Goal: Task Accomplishment & Management: Use online tool/utility

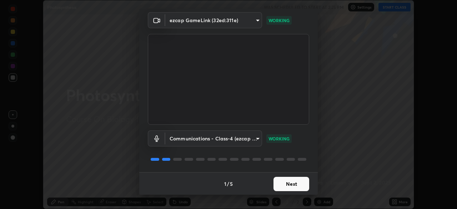
scroll to position [25, 0]
click at [279, 184] on button "Next" at bounding box center [291, 183] width 36 height 14
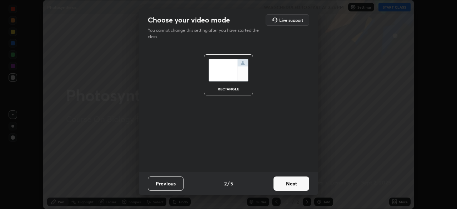
scroll to position [0, 0]
click at [289, 186] on button "Next" at bounding box center [291, 183] width 36 height 14
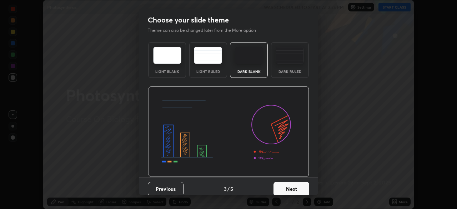
scroll to position [5, 0]
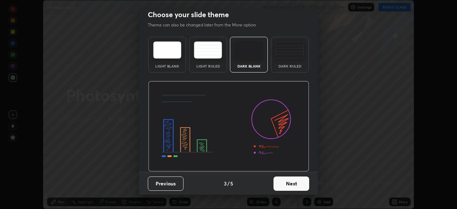
click at [282, 186] on button "Next" at bounding box center [291, 183] width 36 height 14
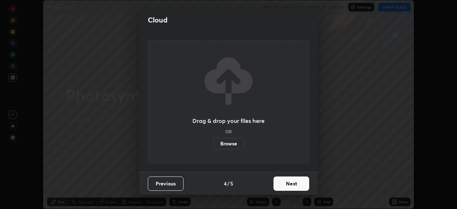
scroll to position [0, 0]
click at [296, 185] on button "Next" at bounding box center [291, 183] width 36 height 14
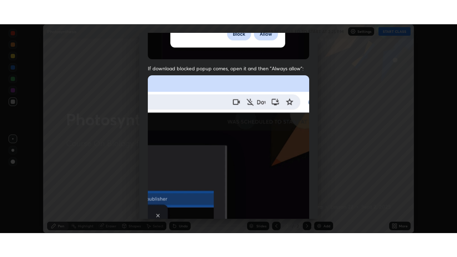
scroll to position [171, 0]
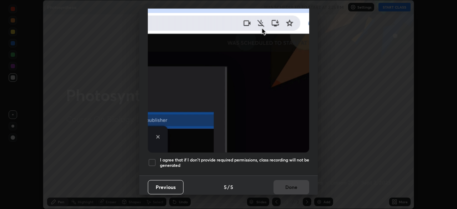
click at [153, 160] on div at bounding box center [152, 162] width 9 height 9
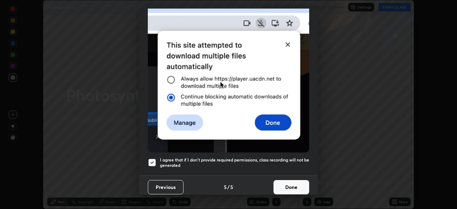
click at [293, 186] on button "Done" at bounding box center [291, 187] width 36 height 14
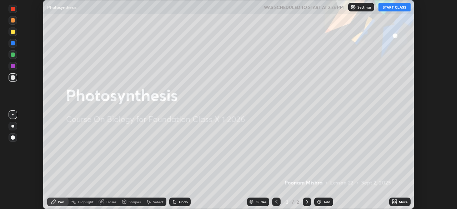
click at [398, 6] on button "START CLASS" at bounding box center [394, 7] width 32 height 9
click at [322, 202] on div "Add" at bounding box center [323, 201] width 19 height 9
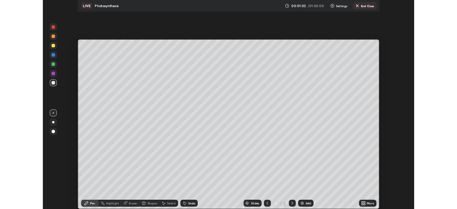
scroll to position [257, 457]
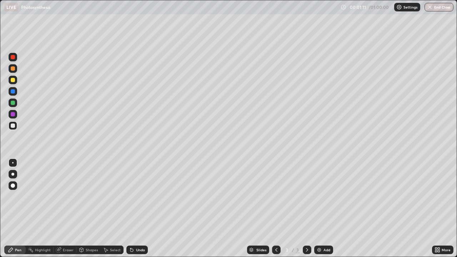
click at [139, 208] on div "Undo" at bounding box center [140, 250] width 9 height 4
click at [12, 78] on div at bounding box center [13, 80] width 4 height 4
click at [140, 208] on div "Undo" at bounding box center [140, 250] width 9 height 4
click at [133, 208] on div "Undo" at bounding box center [136, 249] width 21 height 9
click at [143, 208] on div "Undo" at bounding box center [136, 249] width 21 height 9
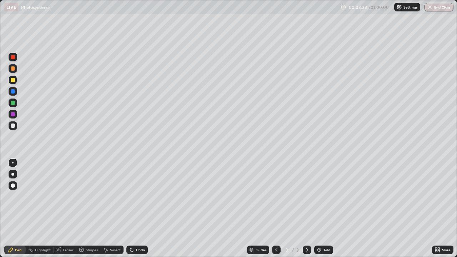
click at [142, 208] on div "Undo" at bounding box center [140, 250] width 9 height 4
click at [14, 126] on div at bounding box center [13, 125] width 4 height 4
click at [138, 208] on div "Undo" at bounding box center [136, 249] width 21 height 9
click at [326, 208] on div "Add" at bounding box center [326, 250] width 7 height 4
click at [138, 208] on div "Undo" at bounding box center [140, 250] width 9 height 4
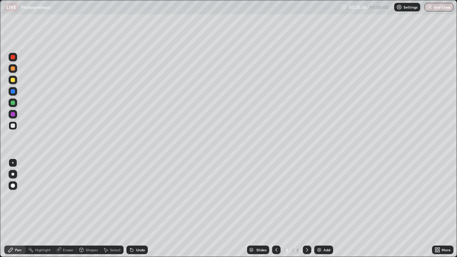
click at [138, 208] on div "Undo" at bounding box center [136, 249] width 21 height 9
click at [327, 208] on div "Add" at bounding box center [323, 249] width 19 height 9
click at [328, 208] on div "Add" at bounding box center [326, 250] width 7 height 4
click at [88, 208] on div "Shapes" at bounding box center [88, 249] width 24 height 9
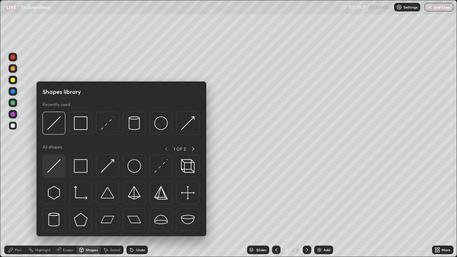
click at [59, 168] on img at bounding box center [54, 166] width 14 height 14
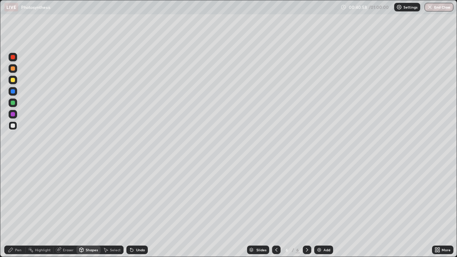
click at [136, 208] on div "Undo" at bounding box center [140, 250] width 9 height 4
click at [135, 208] on div "Undo" at bounding box center [136, 249] width 21 height 9
click at [19, 208] on div "Pen" at bounding box center [18, 250] width 6 height 4
click at [13, 81] on div at bounding box center [13, 80] width 4 height 4
click at [142, 208] on div "Undo" at bounding box center [140, 250] width 9 height 4
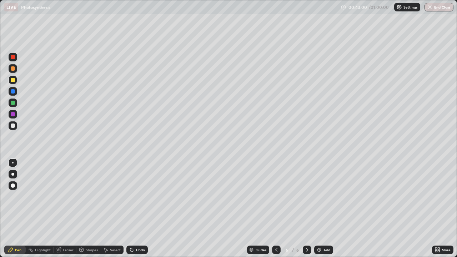
click at [13, 94] on div at bounding box center [13, 91] width 9 height 9
click at [140, 208] on div "Undo" at bounding box center [140, 250] width 9 height 4
click at [137, 208] on div "Undo" at bounding box center [140, 250] width 9 height 4
click at [136, 208] on div "Undo" at bounding box center [136, 249] width 21 height 9
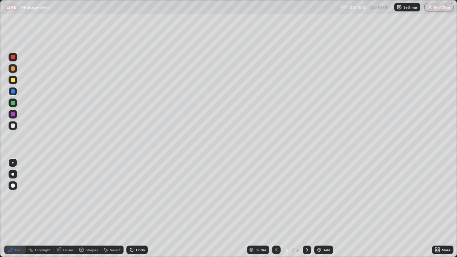
click at [142, 208] on div "Undo" at bounding box center [140, 250] width 9 height 4
click at [140, 208] on div "Undo" at bounding box center [140, 250] width 9 height 4
click at [137, 208] on div "Undo" at bounding box center [140, 250] width 9 height 4
click at [136, 208] on div "Undo" at bounding box center [140, 250] width 9 height 4
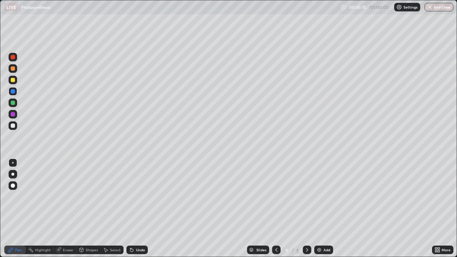
click at [137, 208] on div "Undo" at bounding box center [140, 250] width 9 height 4
click at [145, 208] on div "Undo" at bounding box center [136, 249] width 21 height 9
click at [141, 208] on div "Undo" at bounding box center [140, 250] width 9 height 4
click at [323, 208] on div "Add" at bounding box center [326, 250] width 7 height 4
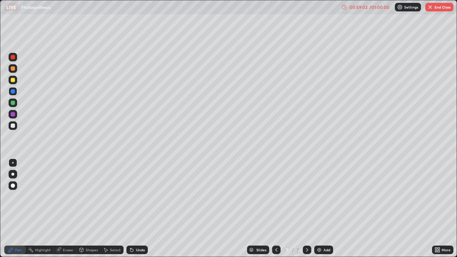
click at [139, 208] on div "Undo" at bounding box center [140, 250] width 9 height 4
click at [134, 208] on div "Undo" at bounding box center [136, 249] width 21 height 9
click at [131, 208] on icon at bounding box center [131, 250] width 3 height 3
click at [130, 208] on icon at bounding box center [131, 250] width 3 height 3
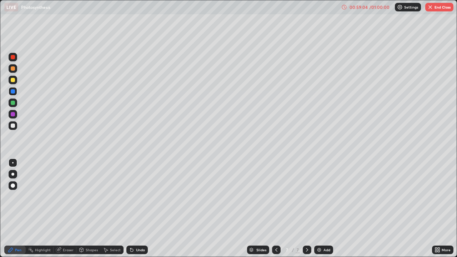
click at [16, 82] on div at bounding box center [13, 80] width 9 height 9
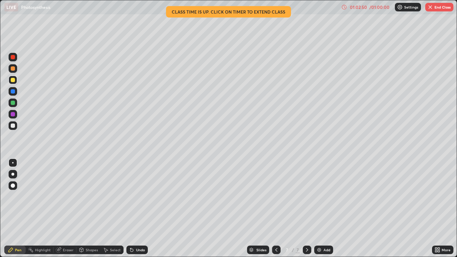
click at [325, 208] on div "Add" at bounding box center [323, 249] width 19 height 9
click at [438, 11] on button "End Class" at bounding box center [439, 7] width 28 height 9
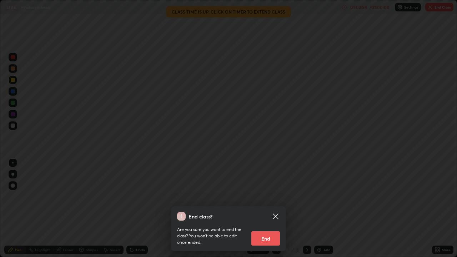
click at [268, 208] on button "End" at bounding box center [265, 238] width 29 height 14
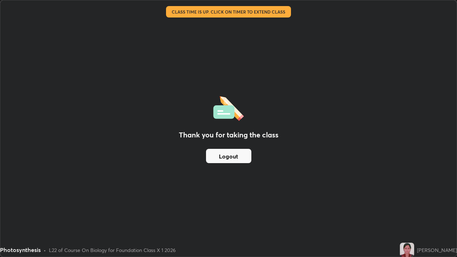
click at [413, 208] on img at bounding box center [407, 250] width 14 height 14
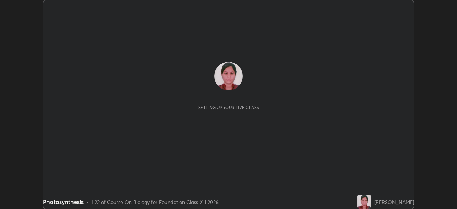
scroll to position [209, 456]
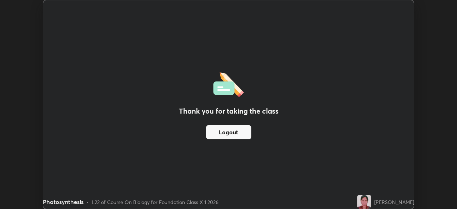
click at [249, 134] on button "Logout" at bounding box center [228, 132] width 45 height 14
click at [244, 132] on button "Logout" at bounding box center [228, 132] width 45 height 14
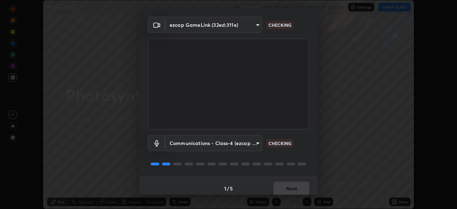
scroll to position [25, 0]
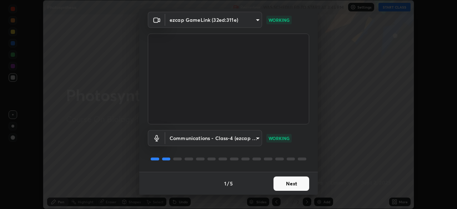
click at [275, 184] on button "Next" at bounding box center [291, 183] width 36 height 14
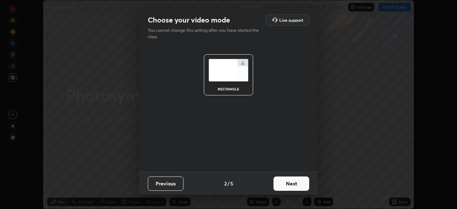
click at [281, 186] on button "Next" at bounding box center [291, 183] width 36 height 14
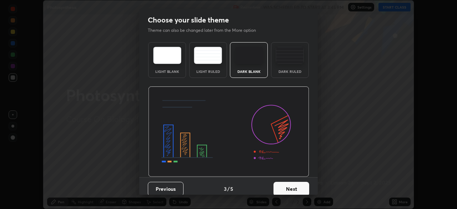
click at [282, 189] on button "Next" at bounding box center [291, 189] width 36 height 14
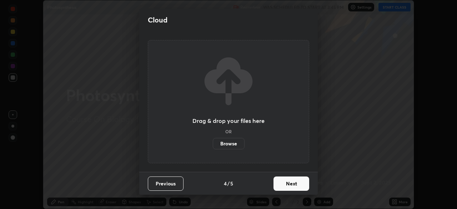
click at [281, 188] on button "Next" at bounding box center [291, 183] width 36 height 14
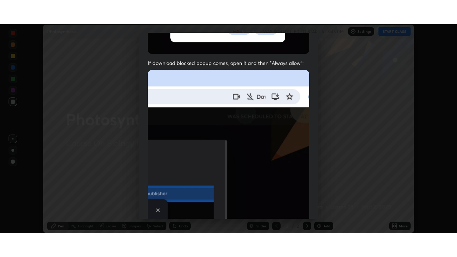
scroll to position [171, 0]
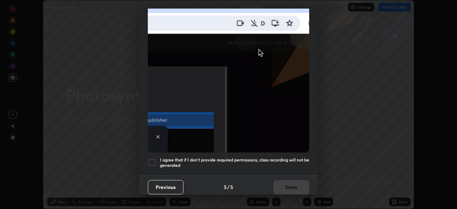
click at [151, 158] on div at bounding box center [152, 162] width 9 height 9
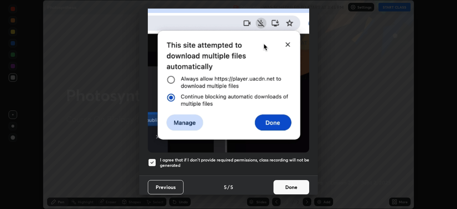
click at [287, 186] on button "Done" at bounding box center [291, 187] width 36 height 14
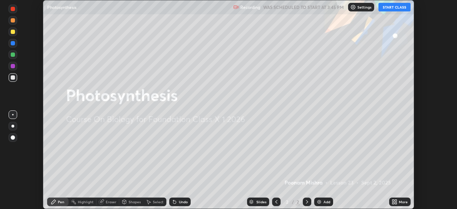
click at [400, 202] on div "More" at bounding box center [403, 202] width 9 height 4
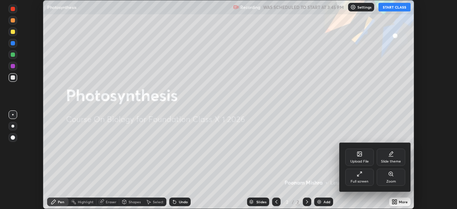
click at [356, 158] on div "Upload File" at bounding box center [359, 156] width 29 height 17
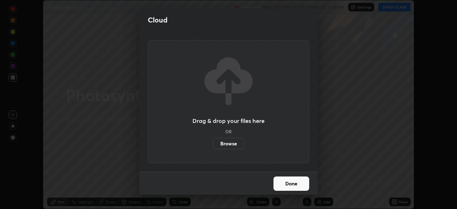
click at [234, 143] on label "Browse" at bounding box center [229, 143] width 32 height 11
click at [213, 143] on input "Browse" at bounding box center [213, 143] width 0 height 11
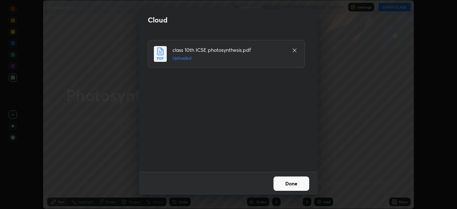
click at [284, 184] on button "Done" at bounding box center [291, 183] width 36 height 14
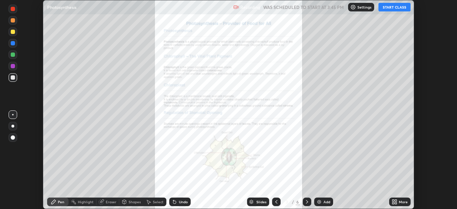
click at [306, 202] on icon at bounding box center [307, 202] width 6 height 6
click at [307, 203] on icon at bounding box center [307, 202] width 6 height 6
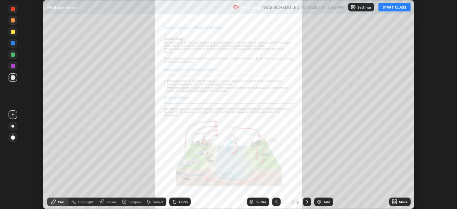
click at [278, 204] on div at bounding box center [276, 201] width 9 height 9
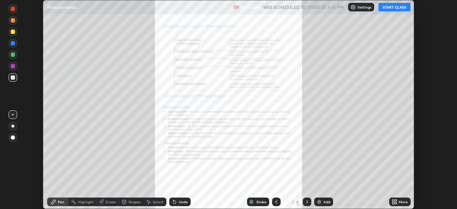
click at [392, 5] on button "START CLASS" at bounding box center [394, 7] width 32 height 9
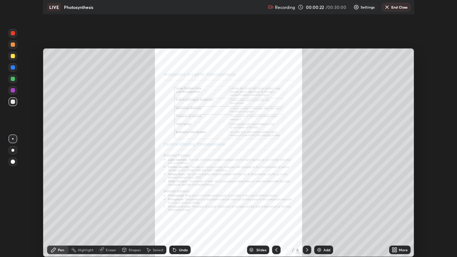
scroll to position [257, 457]
click at [14, 72] on div at bounding box center [13, 67] width 9 height 9
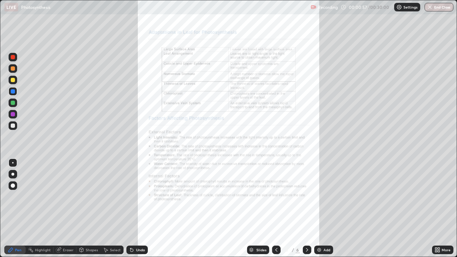
click at [306, 208] on icon at bounding box center [307, 250] width 6 height 6
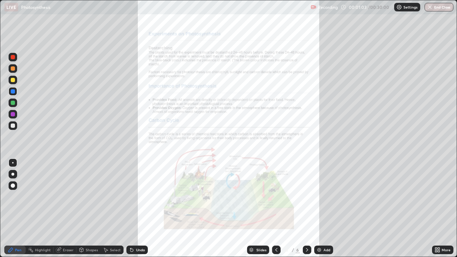
click at [141, 208] on div "Undo" at bounding box center [140, 250] width 9 height 4
click at [438, 208] on icon at bounding box center [438, 251] width 2 height 2
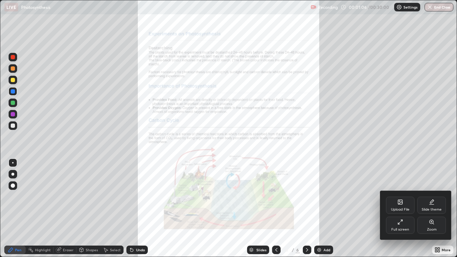
click at [433, 208] on div "Zoom" at bounding box center [431, 225] width 29 height 17
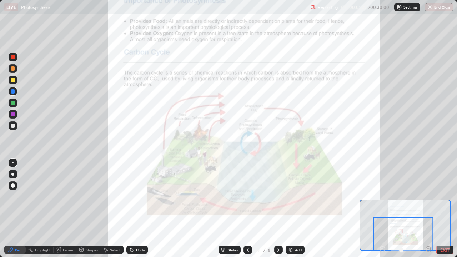
click at [13, 126] on div at bounding box center [13, 125] width 4 height 4
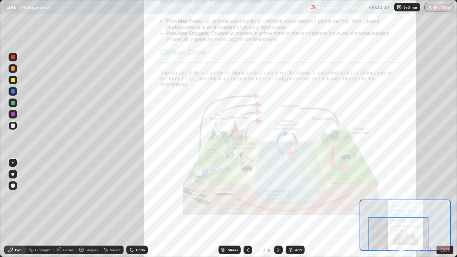
click at [37, 208] on div "Highlight" at bounding box center [40, 249] width 28 height 9
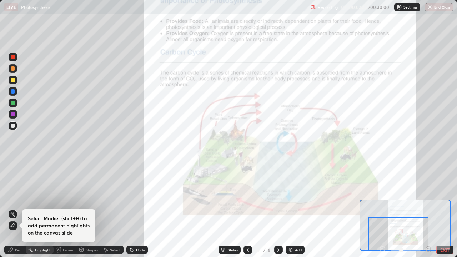
click at [13, 82] on div at bounding box center [13, 80] width 4 height 4
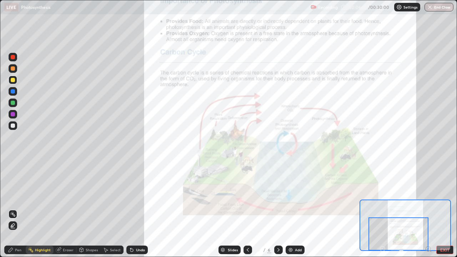
click at [142, 208] on div "Undo" at bounding box center [140, 250] width 9 height 4
click at [17, 208] on div "Pen" at bounding box center [14, 249] width 21 height 9
click at [12, 113] on div at bounding box center [13, 114] width 4 height 4
click at [14, 82] on div at bounding box center [13, 80] width 4 height 4
click at [133, 208] on icon at bounding box center [132, 250] width 6 height 6
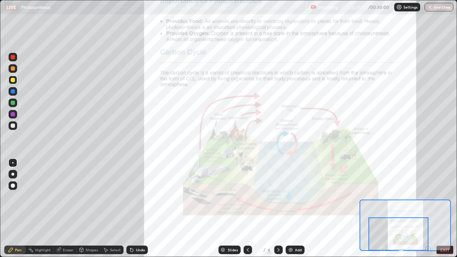
click at [134, 208] on div "Undo" at bounding box center [136, 249] width 21 height 9
click at [133, 208] on div "Undo" at bounding box center [136, 249] width 21 height 9
click at [134, 208] on div "Undo" at bounding box center [136, 249] width 21 height 9
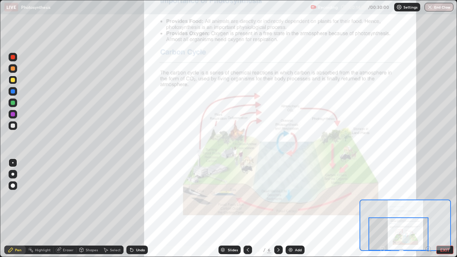
click at [133, 208] on icon at bounding box center [132, 250] width 6 height 6
click at [136, 208] on div "Undo" at bounding box center [140, 250] width 9 height 4
click at [133, 208] on icon at bounding box center [132, 250] width 6 height 6
click at [133, 208] on div "Undo" at bounding box center [136, 249] width 21 height 9
click at [13, 163] on div at bounding box center [12, 162] width 1 height 1
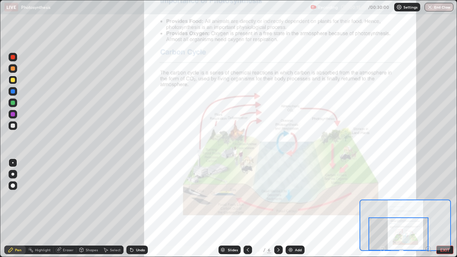
click at [138, 208] on div "Undo" at bounding box center [140, 250] width 9 height 4
click at [135, 208] on div "Undo" at bounding box center [136, 249] width 21 height 9
click at [136, 208] on div "Undo" at bounding box center [140, 250] width 9 height 4
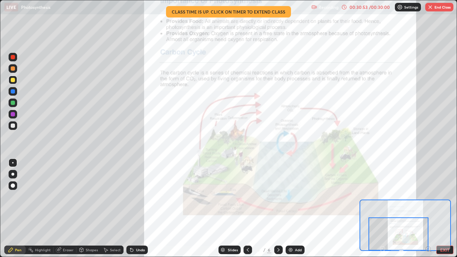
click at [297, 208] on div "Add" at bounding box center [294, 249] width 19 height 9
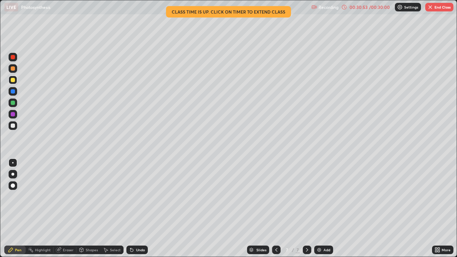
click at [292, 208] on div "/" at bounding box center [293, 250] width 2 height 4
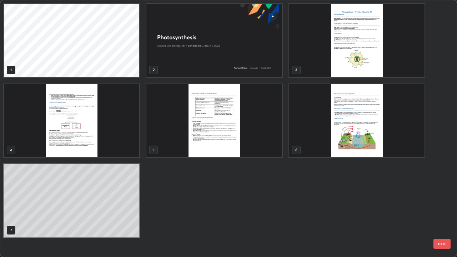
scroll to position [254, 452]
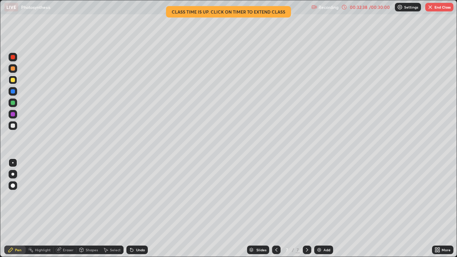
click at [141, 208] on div "Undo" at bounding box center [136, 249] width 21 height 9
click at [137, 208] on div "Undo" at bounding box center [136, 249] width 21 height 9
click at [136, 208] on div "Undo" at bounding box center [140, 250] width 9 height 4
click at [135, 208] on div "Undo" at bounding box center [136, 249] width 21 height 9
click at [14, 105] on div at bounding box center [13, 103] width 4 height 4
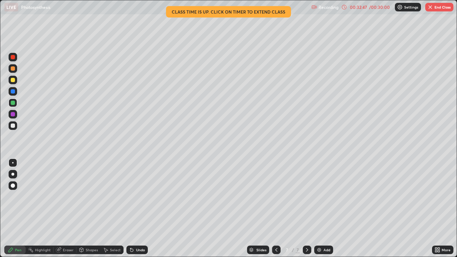
click at [139, 208] on div "Undo" at bounding box center [140, 250] width 9 height 4
click at [140, 208] on div "Undo" at bounding box center [140, 250] width 9 height 4
click at [64, 208] on div "Eraser" at bounding box center [68, 250] width 11 height 4
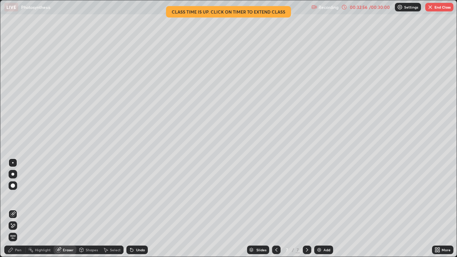
click at [18, 208] on div "Pen" at bounding box center [18, 250] width 6 height 4
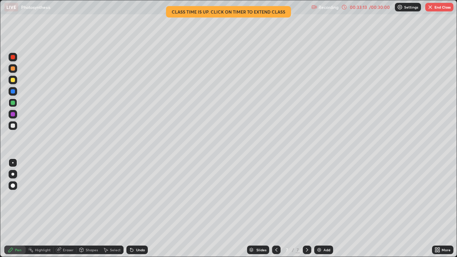
click at [141, 208] on div "Undo" at bounding box center [140, 250] width 9 height 4
click at [139, 208] on div "Undo" at bounding box center [140, 250] width 9 height 4
click at [329, 208] on div "Add" at bounding box center [323, 249] width 19 height 9
click at [323, 208] on div "Add" at bounding box center [326, 250] width 7 height 4
click at [366, 9] on div "00:38:31" at bounding box center [358, 7] width 20 height 4
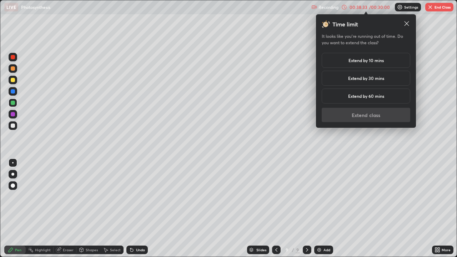
click at [378, 61] on h5 "Extend by 10 mins" at bounding box center [365, 60] width 35 height 6
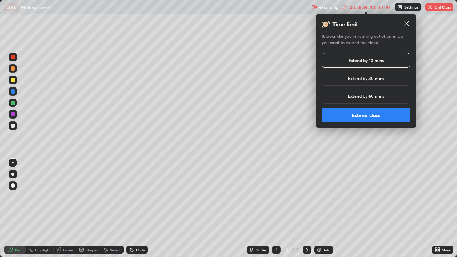
click at [366, 117] on button "Extend class" at bounding box center [365, 115] width 88 height 14
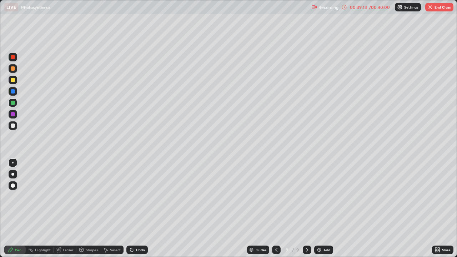
click at [139, 208] on div "Undo" at bounding box center [136, 249] width 21 height 9
click at [16, 82] on div at bounding box center [13, 80] width 9 height 9
click at [138, 208] on div "Undo" at bounding box center [140, 250] width 9 height 4
click at [136, 208] on div "Undo" at bounding box center [140, 250] width 9 height 4
click at [137, 208] on div "Undo" at bounding box center [140, 250] width 9 height 4
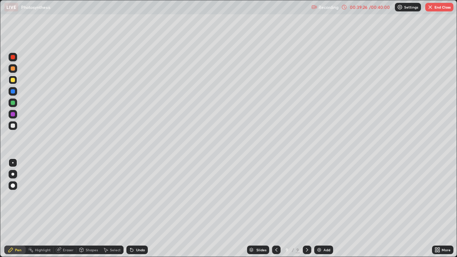
click at [136, 208] on div "Undo" at bounding box center [140, 250] width 9 height 4
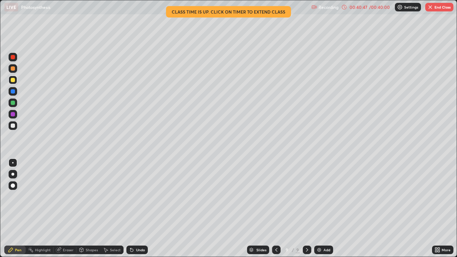
click at [377, 8] on div "/ 00:40:00" at bounding box center [379, 7] width 22 height 4
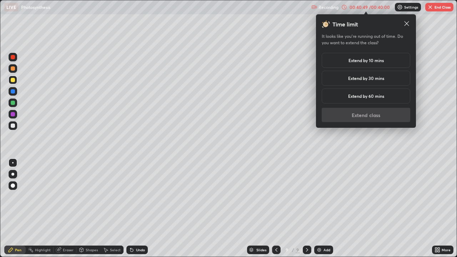
click at [391, 62] on div "Extend by 10 mins" at bounding box center [365, 60] width 88 height 15
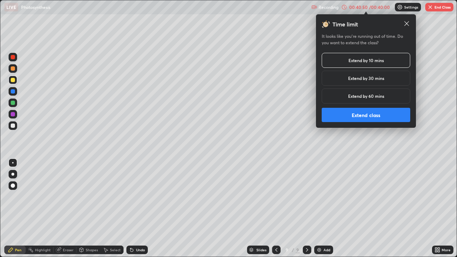
click at [375, 120] on button "Extend class" at bounding box center [365, 115] width 88 height 14
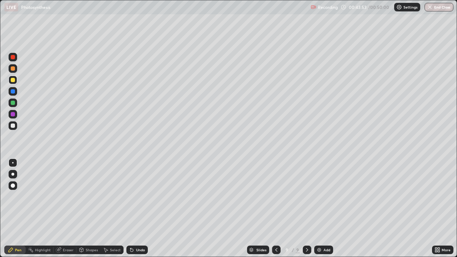
click at [66, 208] on div "Eraser" at bounding box center [68, 250] width 11 height 4
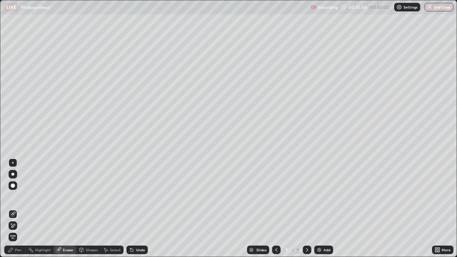
click at [12, 208] on icon at bounding box center [13, 226] width 6 height 6
click at [20, 208] on div "Pen" at bounding box center [18, 250] width 6 height 4
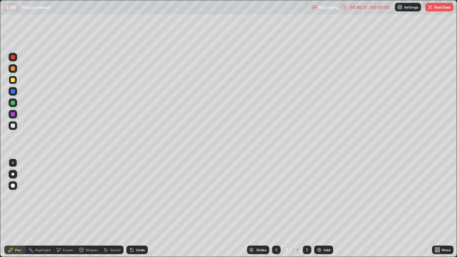
click at [430, 10] on button "End Class" at bounding box center [439, 7] width 28 height 9
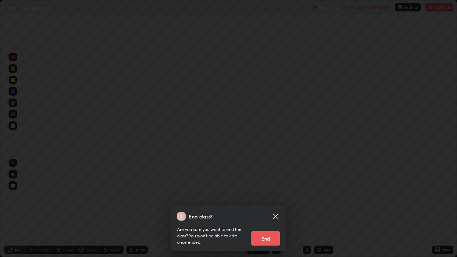
click at [267, 208] on button "End" at bounding box center [265, 238] width 29 height 14
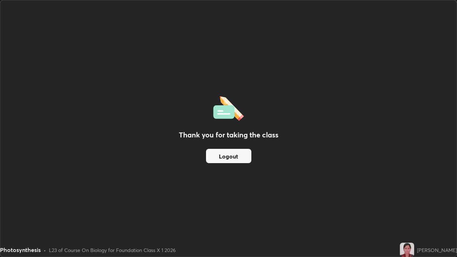
click at [387, 208] on div "Thank you for taking the class Logout" at bounding box center [228, 128] width 456 height 256
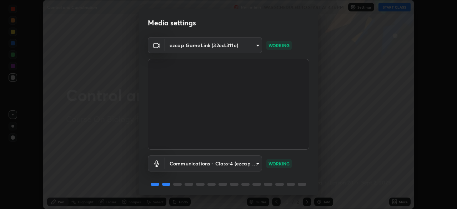
scroll to position [25, 0]
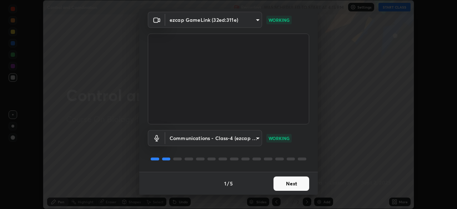
click at [289, 184] on button "Next" at bounding box center [291, 183] width 36 height 14
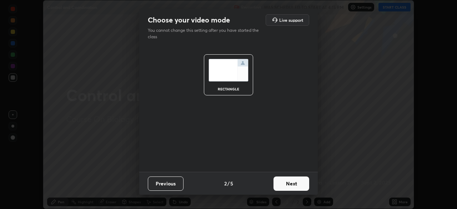
click at [174, 181] on button "Previous" at bounding box center [166, 183] width 36 height 14
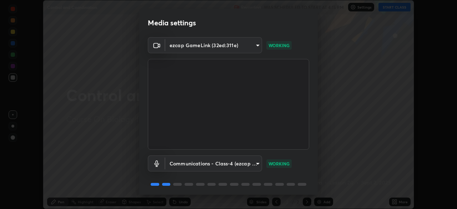
scroll to position [25, 0]
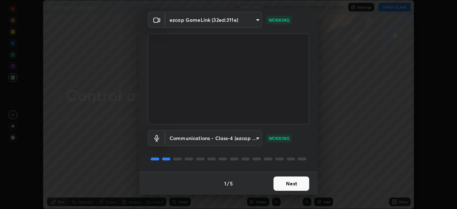
click at [297, 188] on button "Next" at bounding box center [291, 183] width 36 height 14
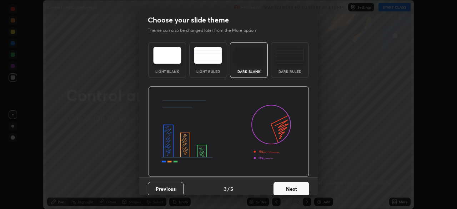
click at [300, 188] on button "Next" at bounding box center [291, 189] width 36 height 14
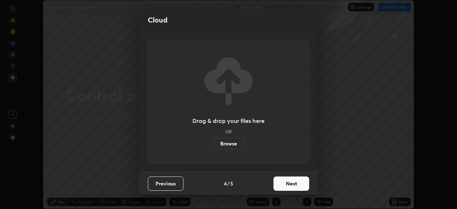
click at [302, 188] on button "Next" at bounding box center [291, 183] width 36 height 14
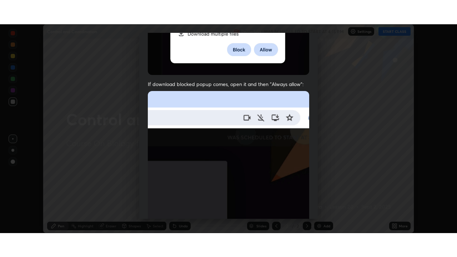
scroll to position [171, 0]
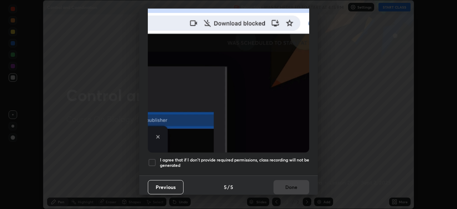
click at [152, 159] on div at bounding box center [152, 162] width 9 height 9
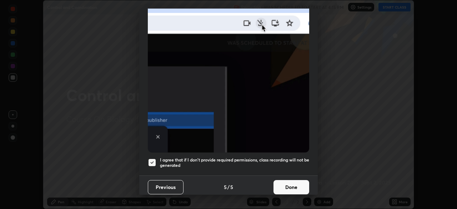
click at [283, 187] on button "Done" at bounding box center [291, 187] width 36 height 14
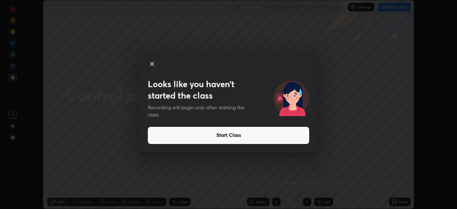
click at [242, 135] on button "Start Class" at bounding box center [228, 135] width 161 height 17
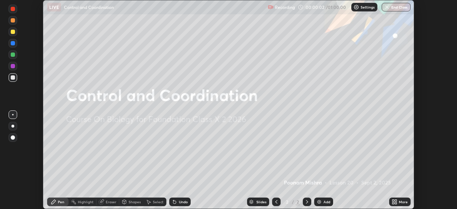
click at [396, 202] on icon at bounding box center [394, 202] width 6 height 6
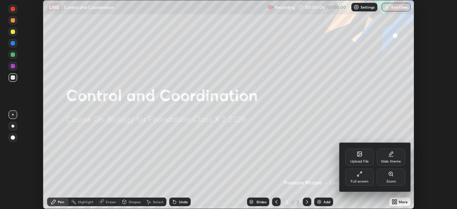
click at [364, 158] on div "Upload File" at bounding box center [359, 156] width 29 height 17
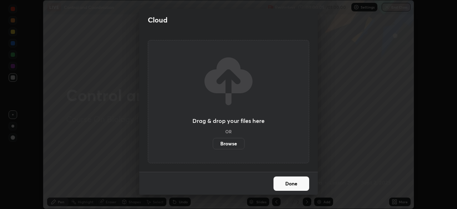
click at [236, 145] on label "Browse" at bounding box center [229, 143] width 32 height 11
click at [213, 145] on input "Browse" at bounding box center [213, 143] width 0 height 11
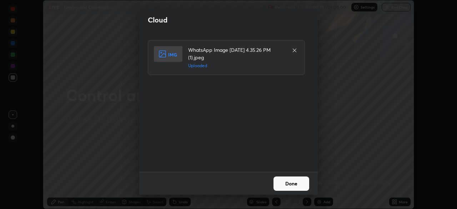
click at [287, 187] on button "Done" at bounding box center [291, 183] width 36 height 14
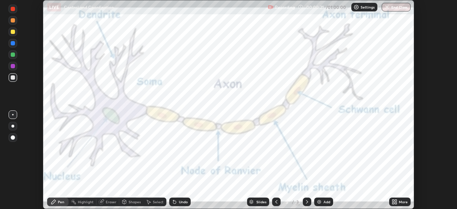
click at [394, 203] on icon at bounding box center [393, 203] width 2 height 2
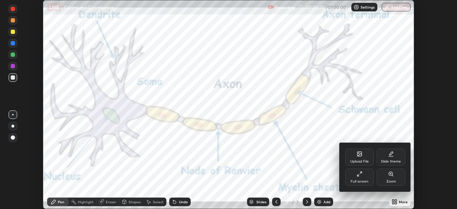
click at [361, 189] on div at bounding box center [228, 104] width 457 height 209
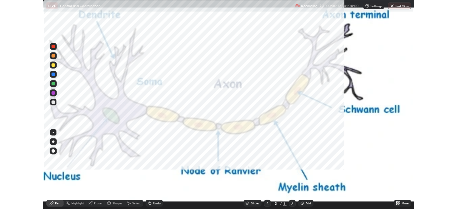
scroll to position [257, 457]
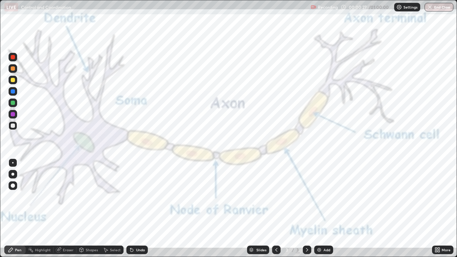
click at [438, 208] on icon at bounding box center [438, 251] width 2 height 2
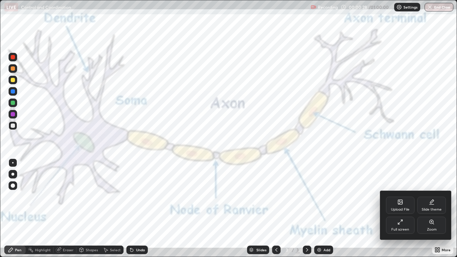
click at [401, 208] on div "Upload File" at bounding box center [400, 210] width 19 height 4
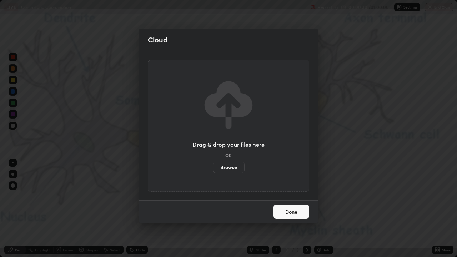
click at [232, 168] on label "Browse" at bounding box center [229, 167] width 32 height 11
click at [213, 168] on input "Browse" at bounding box center [213, 167] width 0 height 11
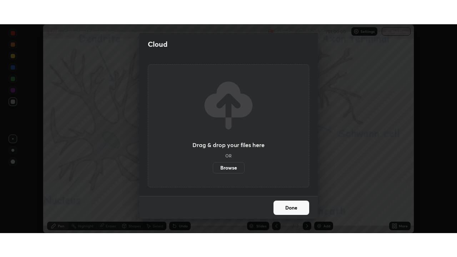
scroll to position [35472, 35224]
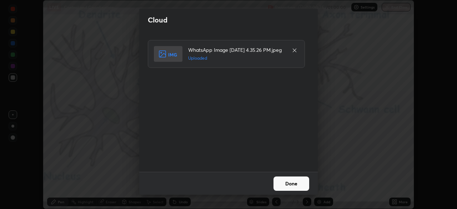
click at [289, 183] on button "Done" at bounding box center [291, 183] width 36 height 14
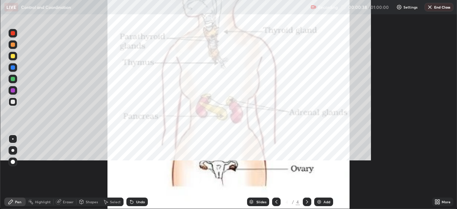
scroll to position [257, 457]
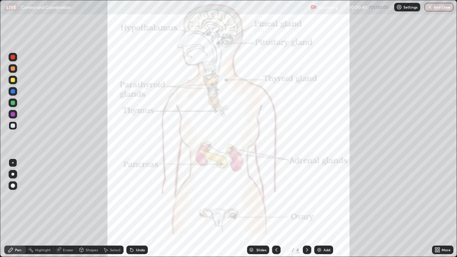
click at [277, 208] on icon at bounding box center [276, 250] width 6 height 6
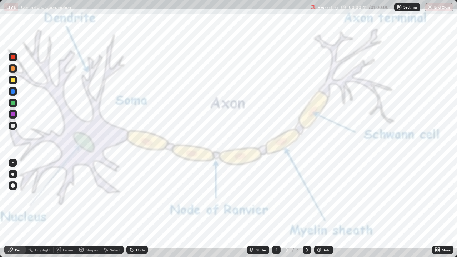
click at [275, 208] on icon at bounding box center [276, 250] width 6 height 6
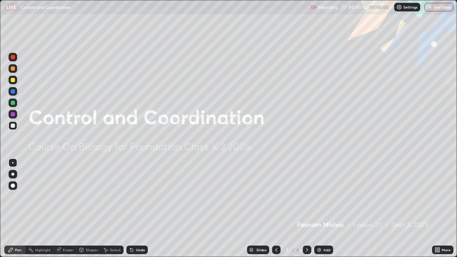
click at [306, 208] on icon at bounding box center [307, 250] width 6 height 6
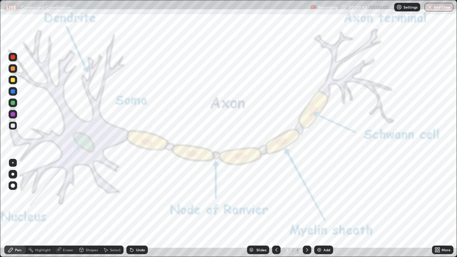
click at [306, 208] on icon at bounding box center [307, 250] width 2 height 4
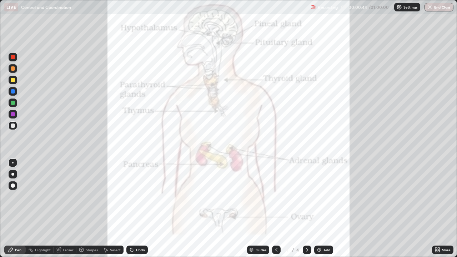
click at [306, 208] on icon at bounding box center [307, 250] width 6 height 6
click at [437, 208] on icon at bounding box center [438, 251] width 2 height 2
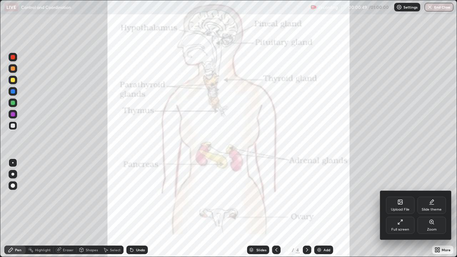
click at [401, 206] on div "Upload File" at bounding box center [400, 205] width 29 height 17
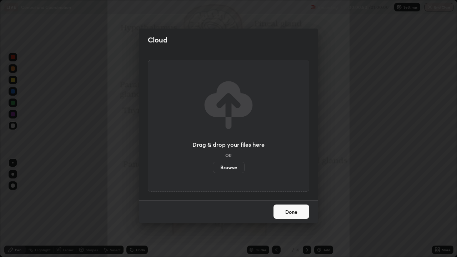
click at [225, 167] on label "Browse" at bounding box center [229, 167] width 32 height 11
click at [213, 167] on input "Browse" at bounding box center [213, 167] width 0 height 11
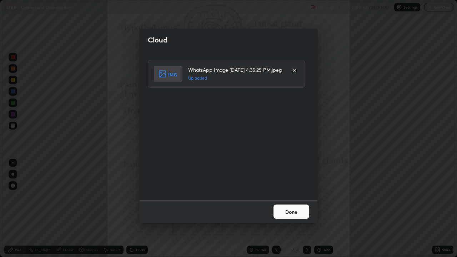
click at [287, 208] on button "Done" at bounding box center [291, 211] width 36 height 14
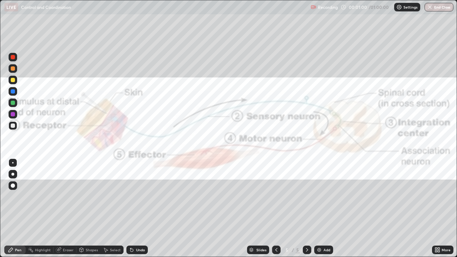
click at [437, 208] on icon at bounding box center [438, 251] width 2 height 2
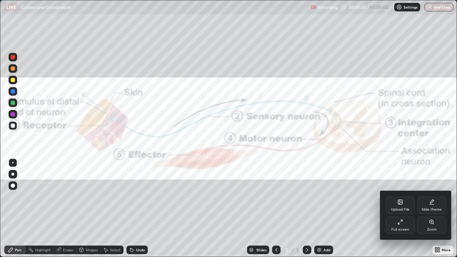
click at [393, 208] on div "Upload File" at bounding box center [400, 210] width 19 height 4
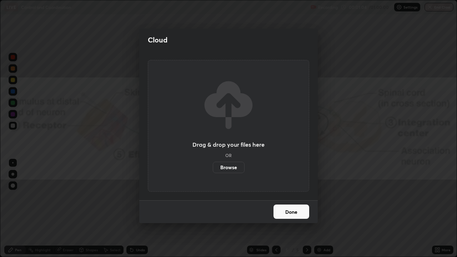
click at [226, 167] on label "Browse" at bounding box center [229, 167] width 32 height 11
click at [213, 167] on input "Browse" at bounding box center [213, 167] width 0 height 11
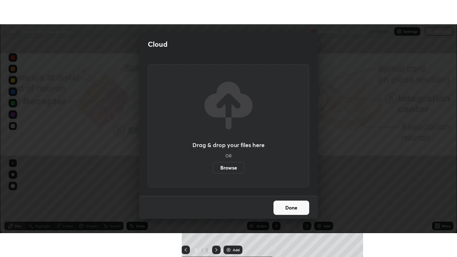
scroll to position [35472, 35224]
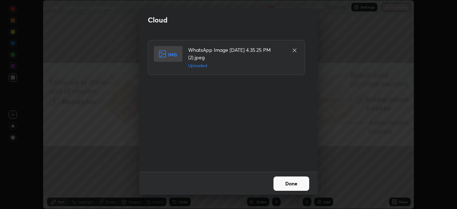
click at [292, 187] on button "Done" at bounding box center [291, 183] width 36 height 14
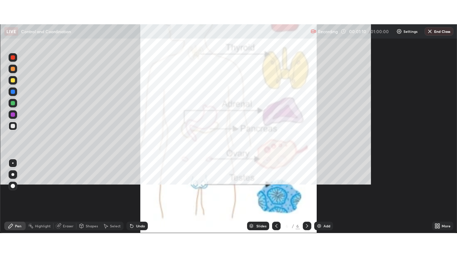
scroll to position [257, 457]
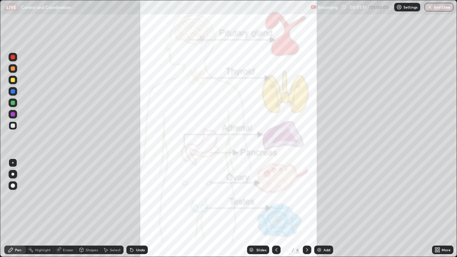
click at [275, 208] on icon at bounding box center [276, 250] width 6 height 6
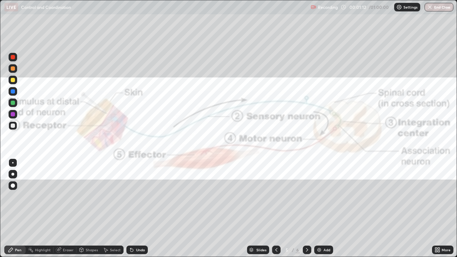
click at [275, 208] on icon at bounding box center [276, 250] width 6 height 6
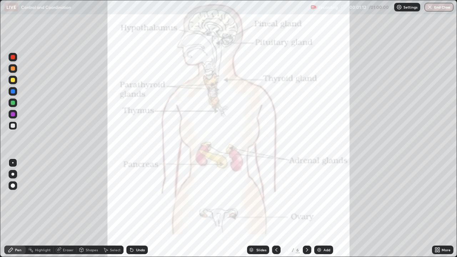
click at [275, 208] on div at bounding box center [276, 249] width 9 height 9
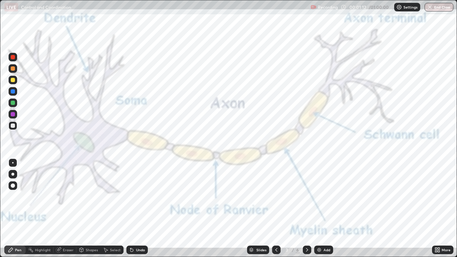
click at [274, 208] on div at bounding box center [276, 249] width 9 height 9
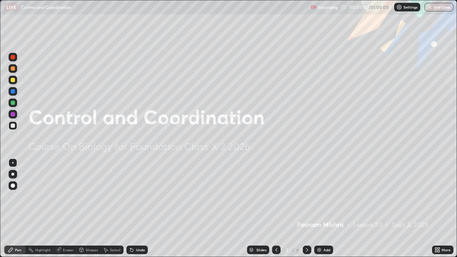
click at [275, 208] on icon at bounding box center [276, 250] width 6 height 6
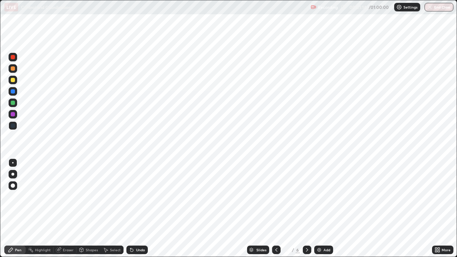
click at [275, 208] on icon at bounding box center [276, 250] width 6 height 6
click at [306, 208] on icon at bounding box center [307, 250] width 6 height 6
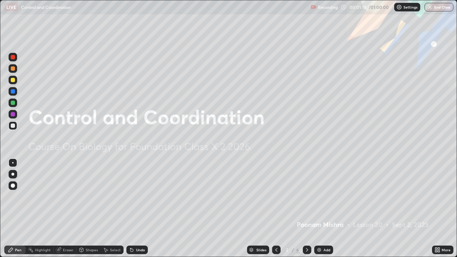
click at [306, 208] on icon at bounding box center [307, 250] width 6 height 6
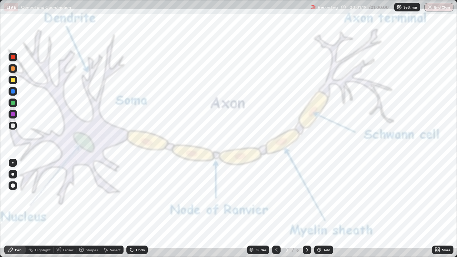
click at [307, 208] on icon at bounding box center [307, 250] width 6 height 6
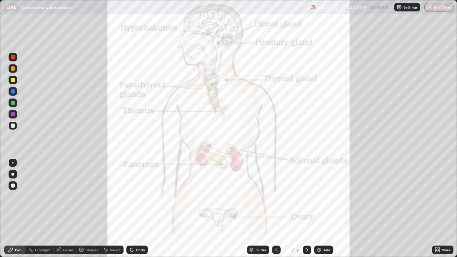
click at [305, 208] on icon at bounding box center [307, 250] width 6 height 6
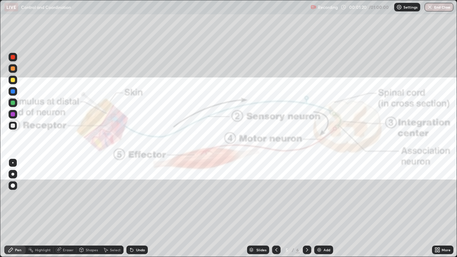
click at [308, 208] on icon at bounding box center [307, 250] width 6 height 6
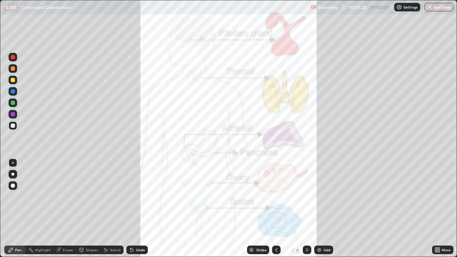
click at [275, 208] on icon at bounding box center [276, 250] width 6 height 6
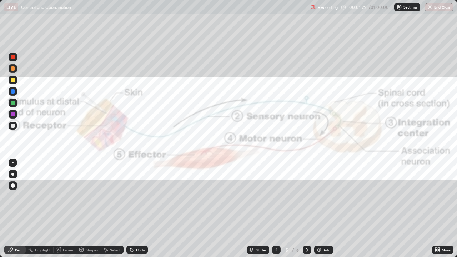
click at [276, 208] on icon at bounding box center [276, 250] width 6 height 6
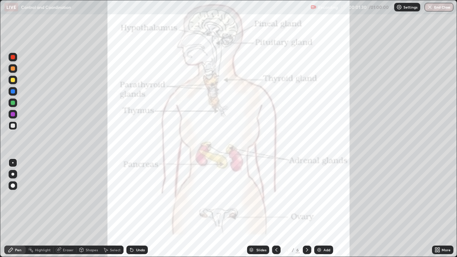
click at [306, 208] on icon at bounding box center [307, 250] width 6 height 6
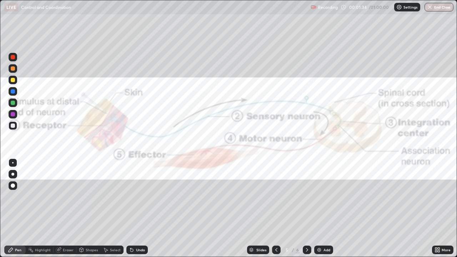
click at [436, 208] on icon at bounding box center [436, 249] width 2 height 2
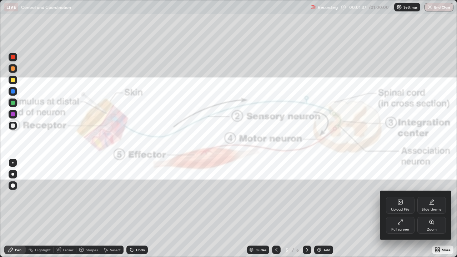
click at [426, 208] on div "Zoom" at bounding box center [431, 225] width 29 height 17
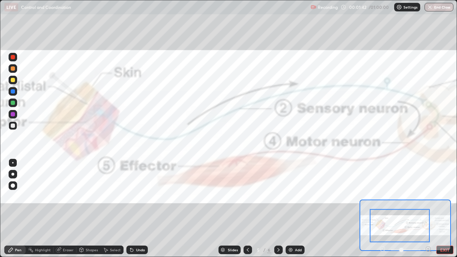
click at [447, 208] on button "EXIT" at bounding box center [444, 249] width 17 height 9
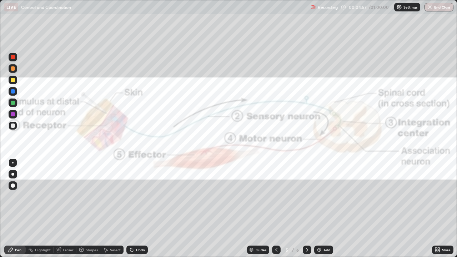
click at [16, 83] on div at bounding box center [13, 80] width 9 height 9
click at [137, 208] on div "Undo" at bounding box center [140, 250] width 9 height 4
click at [13, 92] on div at bounding box center [13, 91] width 4 height 4
click at [141, 208] on div "Undo" at bounding box center [140, 250] width 9 height 4
click at [15, 80] on div at bounding box center [13, 80] width 4 height 4
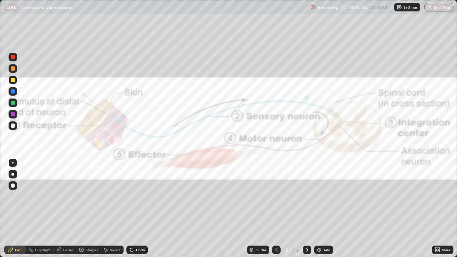
click at [137, 208] on div "Undo" at bounding box center [140, 250] width 9 height 4
click at [142, 208] on div "Undo" at bounding box center [140, 250] width 9 height 4
click at [140, 208] on div "Undo" at bounding box center [140, 250] width 9 height 4
click at [141, 208] on div "Undo" at bounding box center [140, 250] width 9 height 4
click at [16, 92] on div at bounding box center [13, 91] width 9 height 9
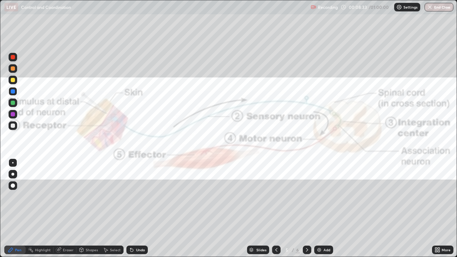
click at [15, 93] on div at bounding box center [13, 91] width 9 height 9
click at [140, 208] on div "Undo" at bounding box center [140, 250] width 9 height 4
click at [139, 208] on div "Undo" at bounding box center [140, 250] width 9 height 4
click at [140, 208] on div "Undo" at bounding box center [140, 250] width 9 height 4
click at [139, 208] on div "Undo" at bounding box center [140, 250] width 9 height 4
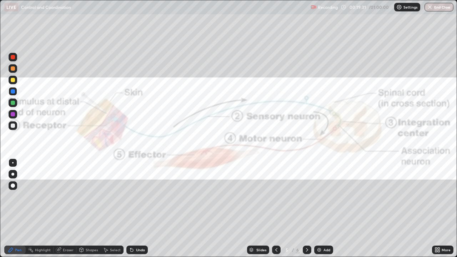
click at [326, 208] on div "Add" at bounding box center [326, 250] width 7 height 4
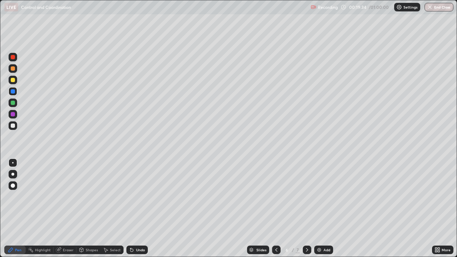
click at [13, 80] on div at bounding box center [13, 80] width 4 height 4
click at [261, 208] on div "Slides" at bounding box center [258, 249] width 22 height 9
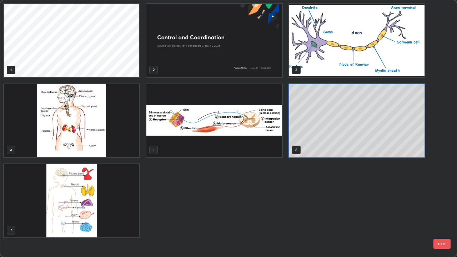
click at [261, 208] on div "1 2 3 4 5 6 7" at bounding box center [222, 128] width 444 height 256
click at [120, 149] on img "grid" at bounding box center [71, 120] width 135 height 73
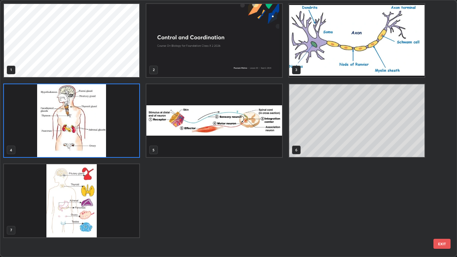
click at [102, 144] on img "grid" at bounding box center [71, 120] width 135 height 73
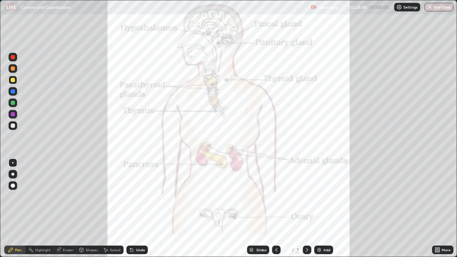
click at [101, 143] on img "grid" at bounding box center [71, 120] width 135 height 73
click at [45, 208] on div "Highlight" at bounding box center [40, 249] width 28 height 9
click at [13, 114] on div at bounding box center [13, 114] width 4 height 4
click at [12, 93] on div at bounding box center [13, 91] width 4 height 4
click at [14, 104] on div at bounding box center [13, 103] width 4 height 4
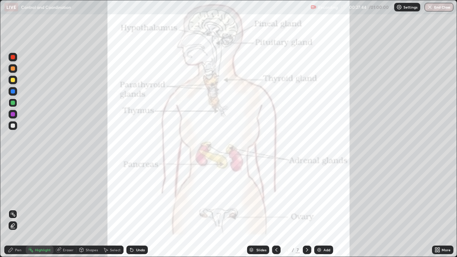
click at [13, 126] on div at bounding box center [13, 125] width 4 height 4
click at [15, 208] on div "Pen" at bounding box center [18, 250] width 6 height 4
click at [72, 208] on div "Eraser" at bounding box center [68, 250] width 11 height 4
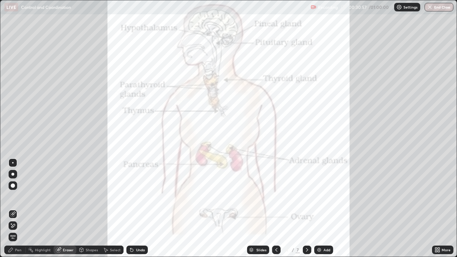
click at [15, 208] on icon at bounding box center [13, 226] width 6 height 6
click at [17, 208] on div "Pen" at bounding box center [18, 250] width 6 height 4
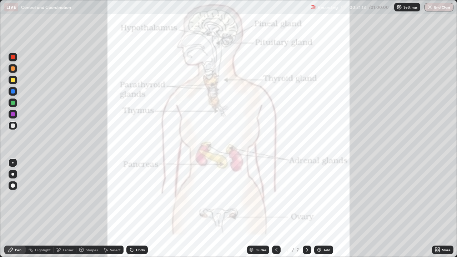
click at [12, 116] on div at bounding box center [13, 114] width 4 height 4
click at [323, 208] on div "Add" at bounding box center [326, 250] width 7 height 4
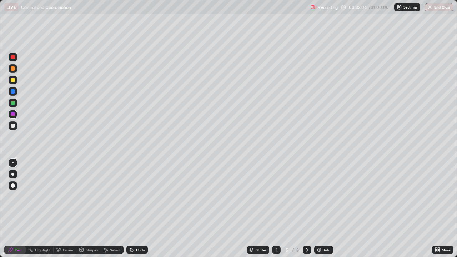
click at [321, 208] on div "Add" at bounding box center [323, 249] width 19 height 9
click at [260, 208] on div "Slides" at bounding box center [261, 250] width 10 height 4
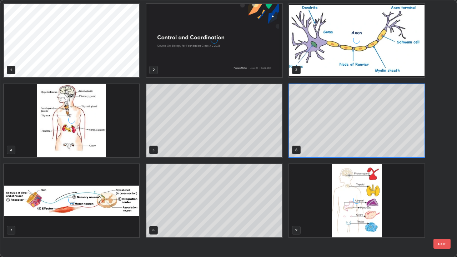
click at [261, 208] on div "1 2 3 4 5 6 7 8 9" at bounding box center [222, 128] width 444 height 256
click at [358, 202] on img "grid" at bounding box center [356, 200] width 135 height 73
click at [357, 201] on img "grid" at bounding box center [356, 200] width 135 height 73
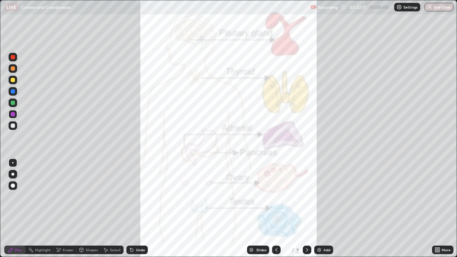
click at [144, 208] on div "Undo" at bounding box center [136, 249] width 21 height 9
click at [146, 208] on div "Undo" at bounding box center [136, 249] width 21 height 9
click at [259, 208] on div "Slides" at bounding box center [261, 250] width 10 height 4
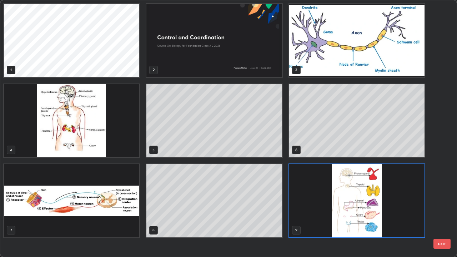
click at [260, 208] on div "1 2 3 4 5 6 7 8 9" at bounding box center [222, 128] width 444 height 256
click at [120, 145] on img "grid" at bounding box center [71, 120] width 135 height 73
click at [121, 143] on img "grid" at bounding box center [71, 120] width 135 height 73
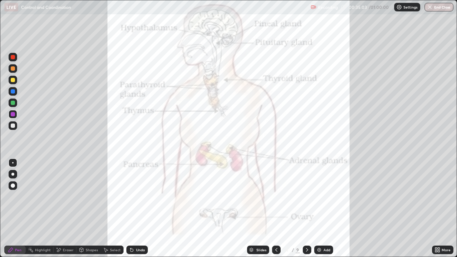
click at [142, 208] on div "Undo" at bounding box center [140, 250] width 9 height 4
click at [141, 208] on div "Undo" at bounding box center [136, 249] width 21 height 9
click at [318, 208] on img at bounding box center [319, 250] width 6 height 6
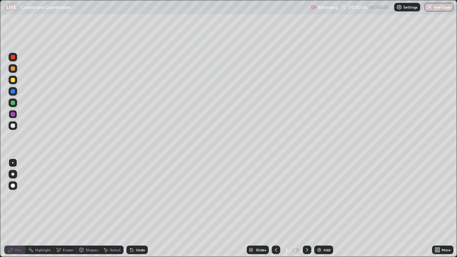
click at [137, 208] on div "Undo" at bounding box center [140, 250] width 9 height 4
click at [140, 208] on div "Undo" at bounding box center [140, 250] width 9 height 4
click at [137, 208] on div "Undo" at bounding box center [140, 250] width 9 height 4
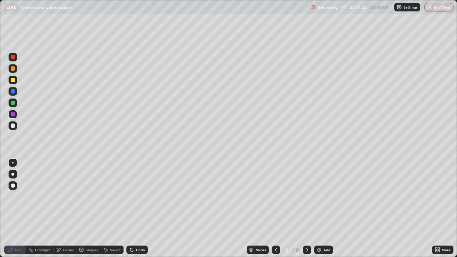
click at [136, 208] on div "Undo" at bounding box center [140, 250] width 9 height 4
click at [142, 208] on div "Undo" at bounding box center [140, 250] width 9 height 4
click at [141, 208] on div "Undo" at bounding box center [140, 250] width 9 height 4
click at [435, 11] on button "End Class" at bounding box center [438, 7] width 29 height 9
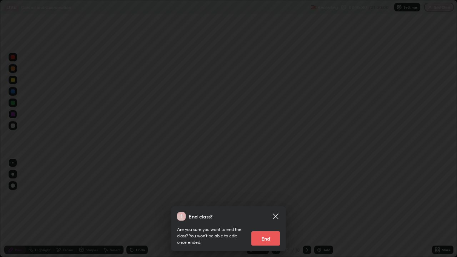
click at [266, 208] on button "End" at bounding box center [265, 238] width 29 height 14
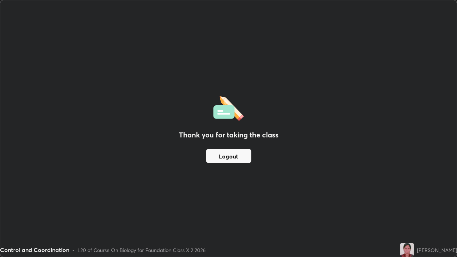
click at [239, 159] on button "Logout" at bounding box center [228, 156] width 45 height 14
click at [240, 158] on button "Logout" at bounding box center [228, 156] width 45 height 14
click at [243, 158] on button "Logout" at bounding box center [228, 156] width 45 height 14
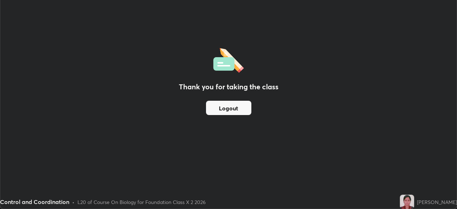
scroll to position [35472, 35224]
